Goal: Check status

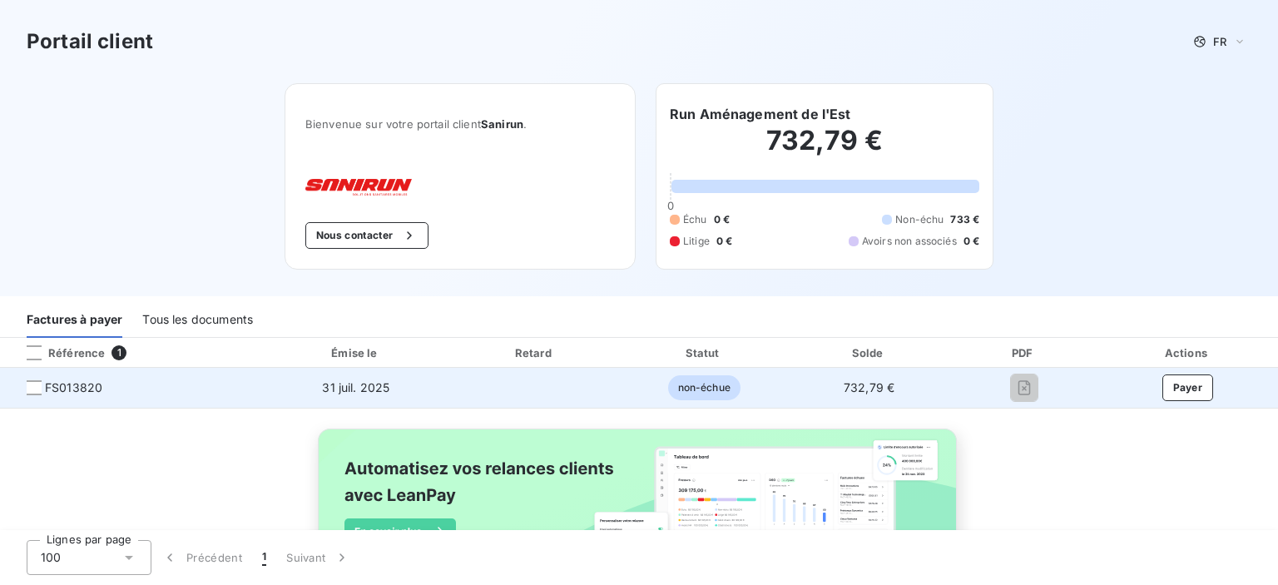
click at [668, 389] on span "non-échue" at bounding box center [704, 387] width 72 height 25
click at [73, 391] on span "FS013820" at bounding box center [73, 388] width 57 height 17
click at [32, 383] on div at bounding box center [34, 387] width 15 height 15
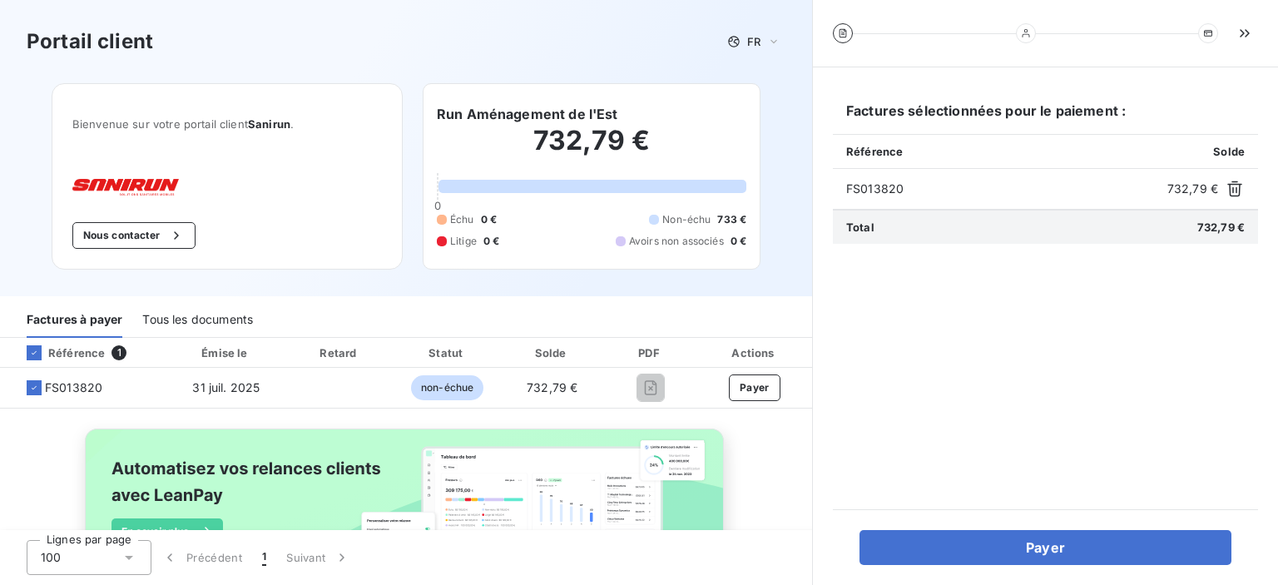
click at [1044, 210] on div "Total 732,79 €" at bounding box center [1045, 227] width 425 height 34
click at [644, 296] on div "Factures à payer Tous les documents" at bounding box center [406, 317] width 812 height 42
click at [212, 49] on div "Portail client FR" at bounding box center [406, 42] width 759 height 30
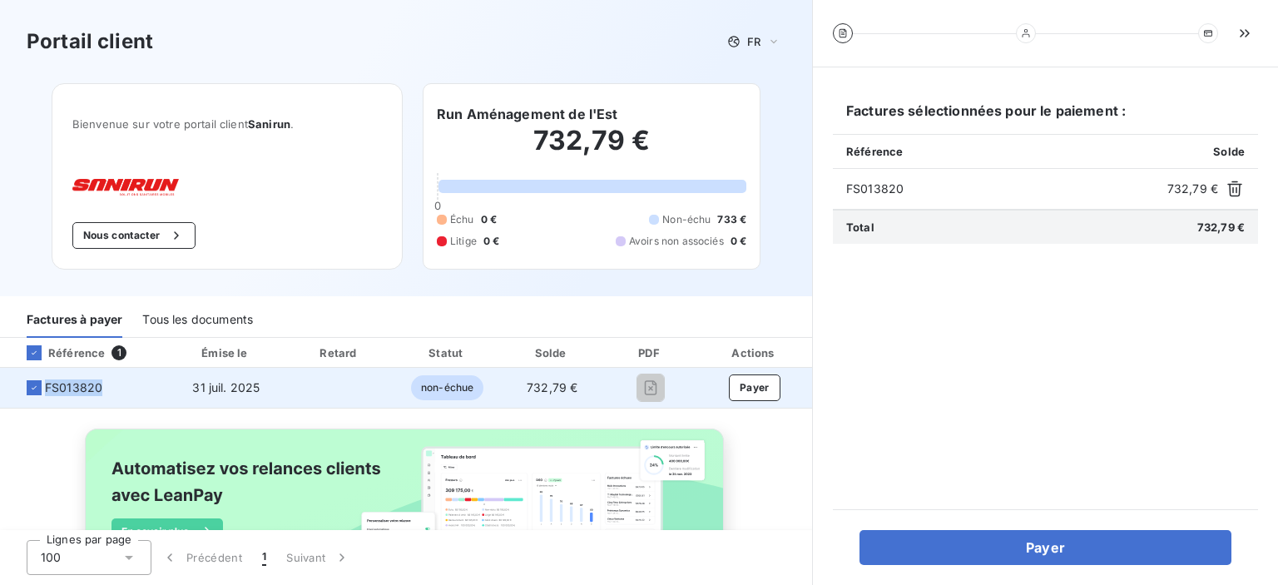
drag, startPoint x: 102, startPoint y: 389, endPoint x: 66, endPoint y: 389, distance: 35.8
click at [26, 394] on span "FS013820" at bounding box center [83, 388] width 141 height 17
copy span "FS013820"
